Goal: Navigation & Orientation: Find specific page/section

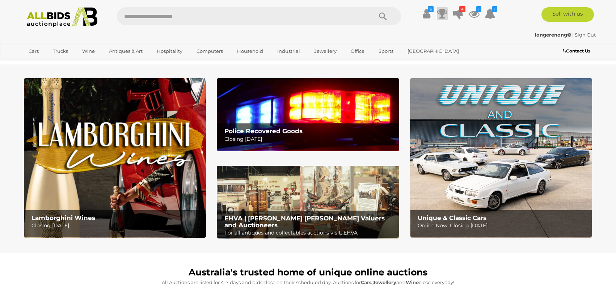
click at [445, 18] on icon at bounding box center [442, 13] width 10 height 13
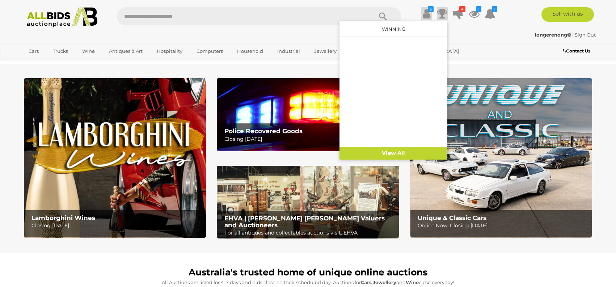
click at [425, 18] on icon at bounding box center [427, 13] width 8 height 13
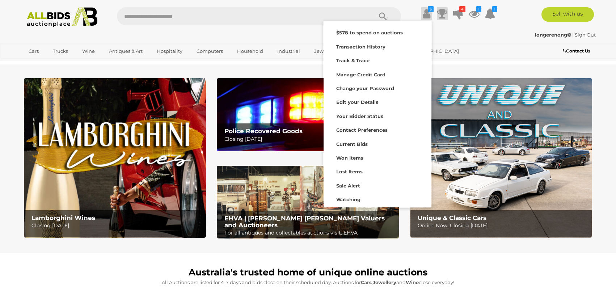
click at [438, 15] on icon at bounding box center [442, 13] width 10 height 13
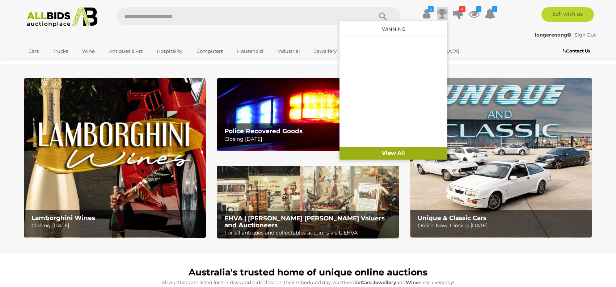
click at [389, 153] on link "View All" at bounding box center [393, 153] width 108 height 13
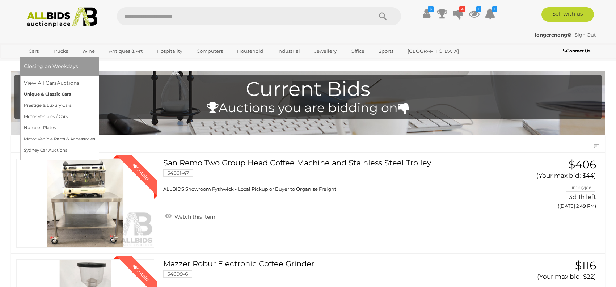
click at [41, 93] on link "Unique & Classic Cars" at bounding box center [59, 94] width 71 height 11
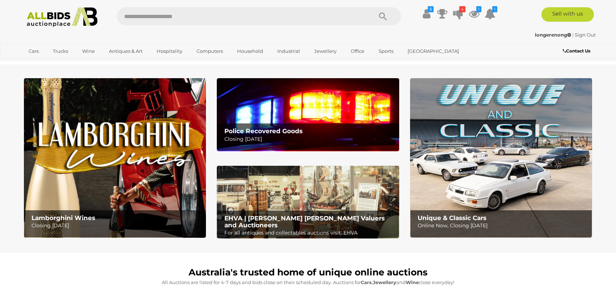
click at [211, 16] on input "text" at bounding box center [241, 16] width 248 height 18
type input "***"
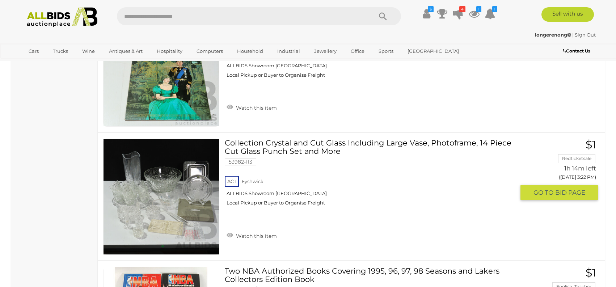
scroll to position [999, 0]
